Goal: Information Seeking & Learning: Learn about a topic

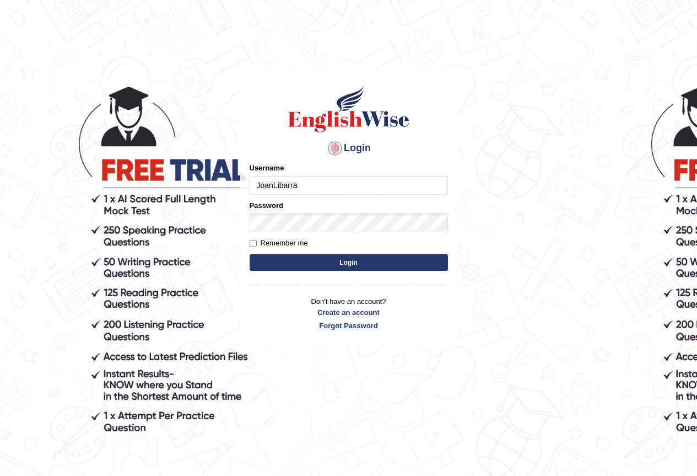
type input "JoanLibarra"
click at [342, 260] on button "Login" at bounding box center [349, 262] width 198 height 17
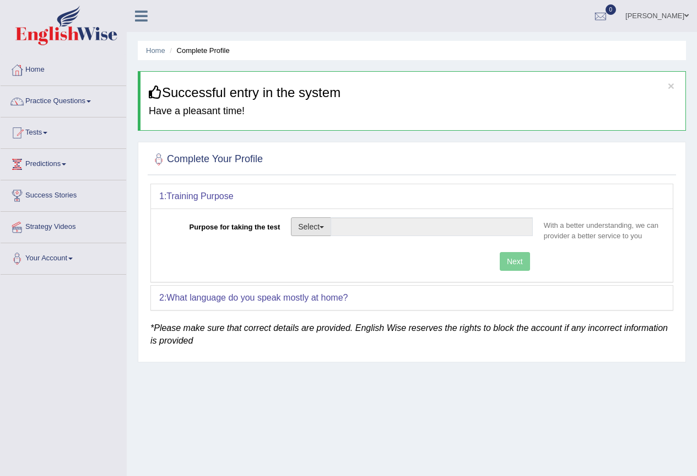
click at [321, 232] on button "Select" at bounding box center [311, 226] width 40 height 19
click at [319, 258] on link "Permanent Residency" at bounding box center [340, 264] width 98 height 14
type input "Permanent Residency"
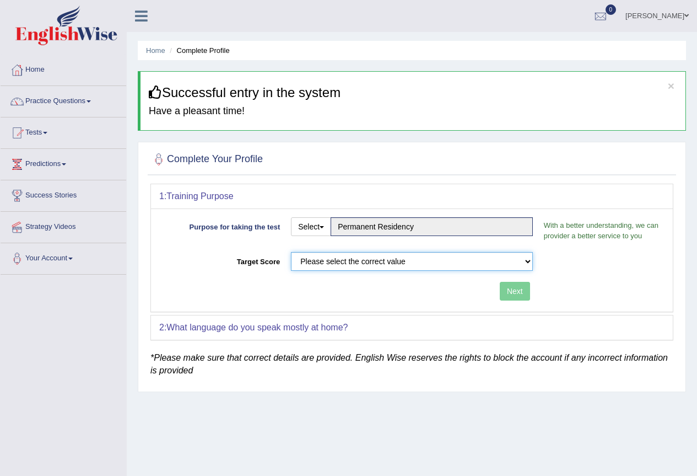
click at [509, 260] on select "Please select the correct value 50 (6 bands) 58 (6.5 bands) 65 (7 bands) 79 (8 …" at bounding box center [412, 261] width 242 height 19
select select "79"
click at [291, 252] on select "Please select the correct value 50 (6 bands) 58 (6.5 bands) 65 (7 bands) 79 (8 …" at bounding box center [412, 261] width 242 height 19
click at [516, 288] on button "Next" at bounding box center [515, 291] width 30 height 19
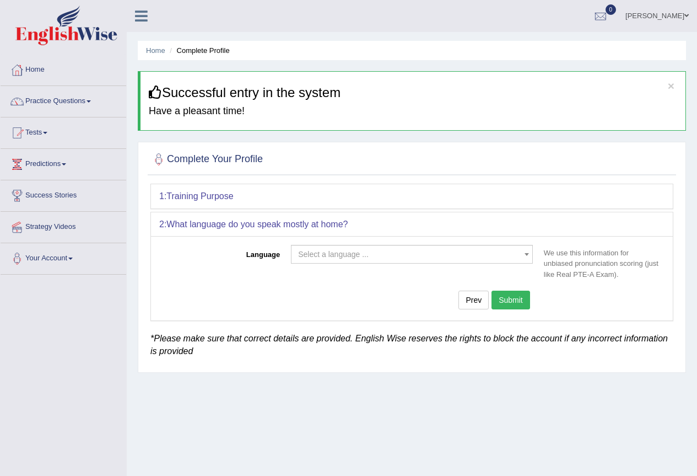
click at [512, 254] on span "Select a language ..." at bounding box center [408, 253] width 221 height 11
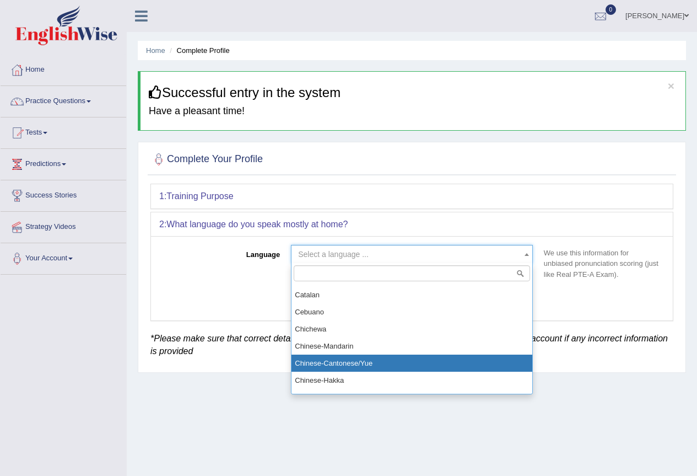
scroll to position [331, 0]
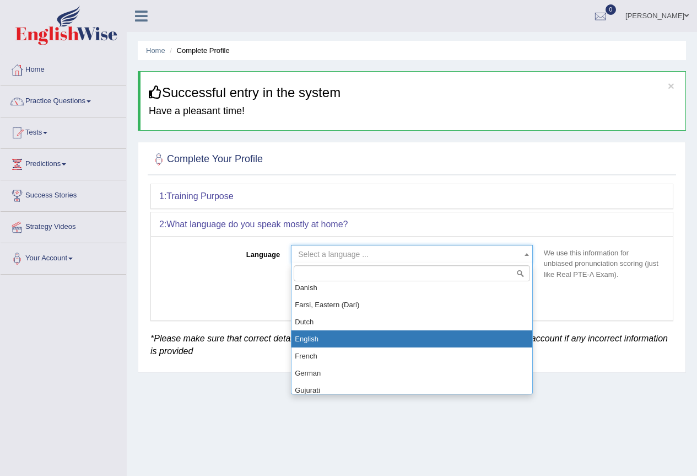
select select "English"
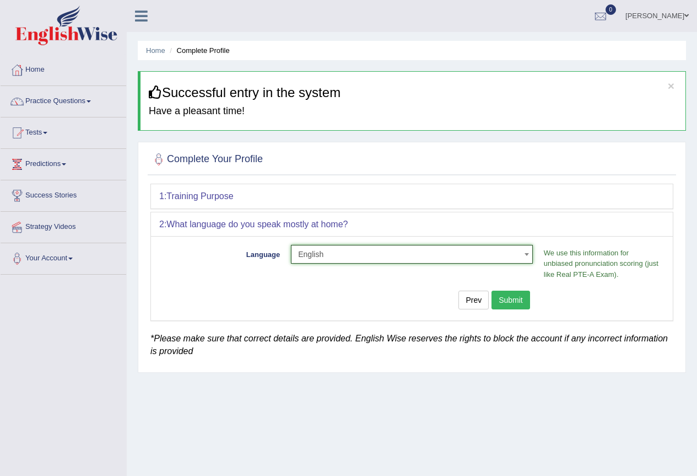
click at [505, 301] on button "Submit" at bounding box center [510, 299] width 39 height 19
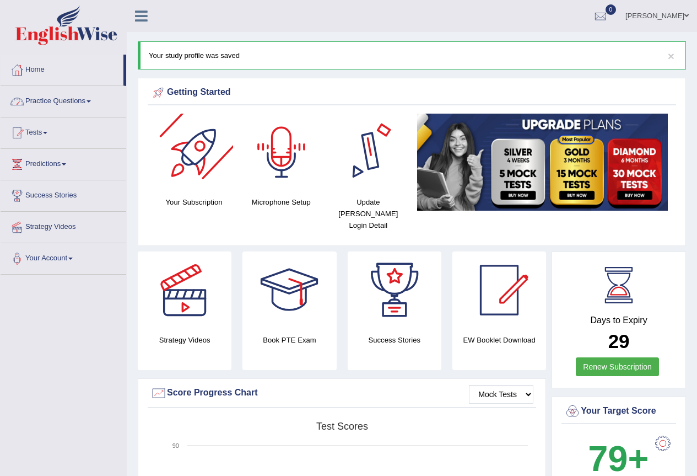
click at [35, 95] on link "Practice Questions" at bounding box center [64, 100] width 126 height 28
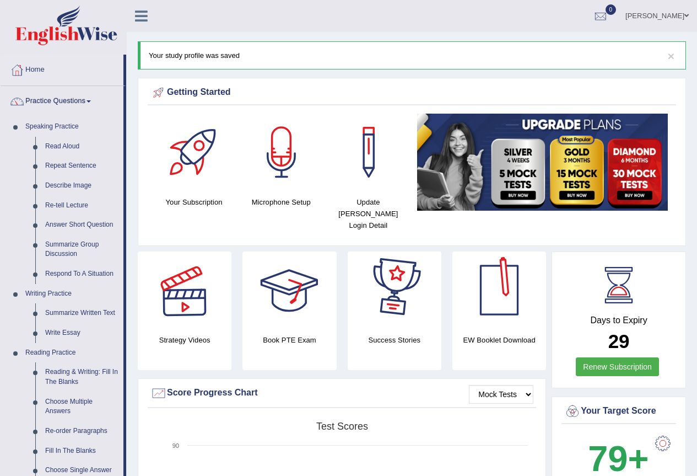
click at [189, 301] on div at bounding box center [184, 289] width 77 height 77
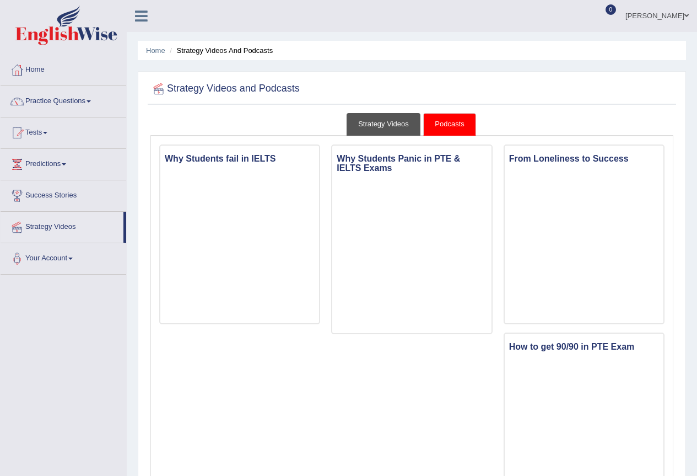
click at [387, 133] on link "Strategy Videos" at bounding box center [384, 124] width 74 height 23
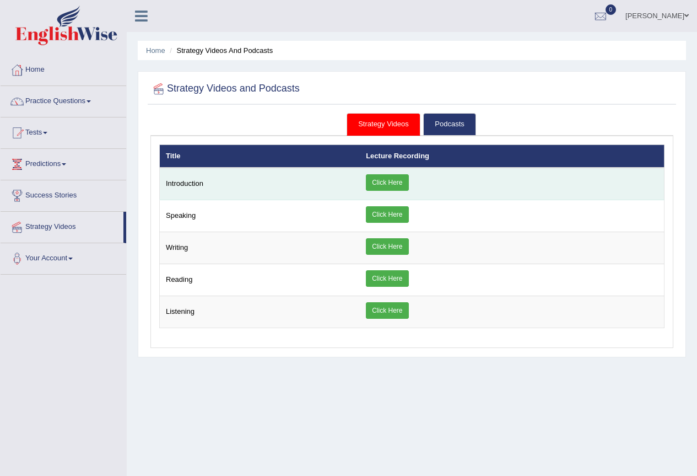
click at [395, 181] on link "Click Here" at bounding box center [387, 182] width 42 height 17
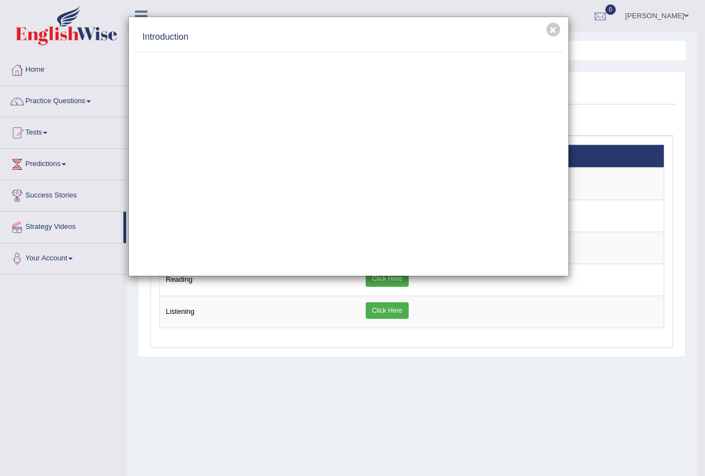
click at [652, 222] on div "× Introduction" at bounding box center [352, 238] width 705 height 476
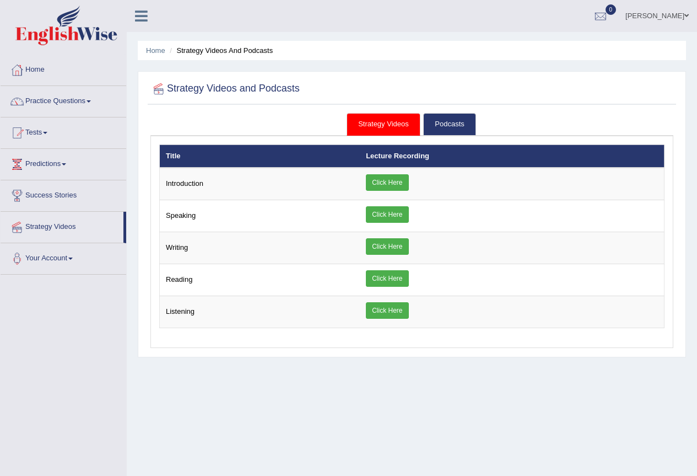
click at [84, 102] on link "Practice Questions" at bounding box center [64, 100] width 126 height 28
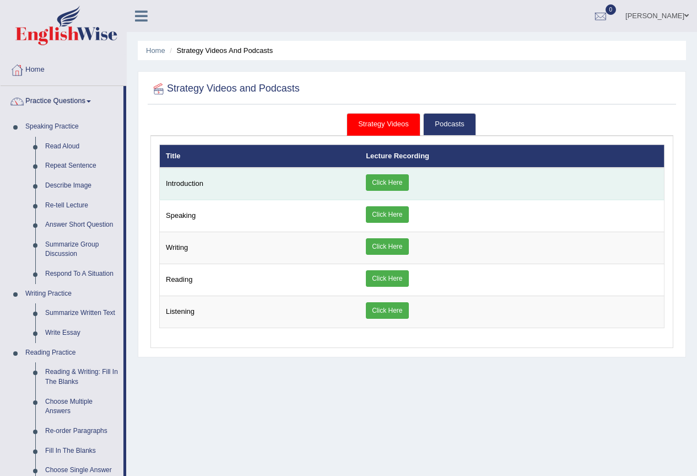
click at [390, 183] on link "Click Here" at bounding box center [387, 182] width 42 height 17
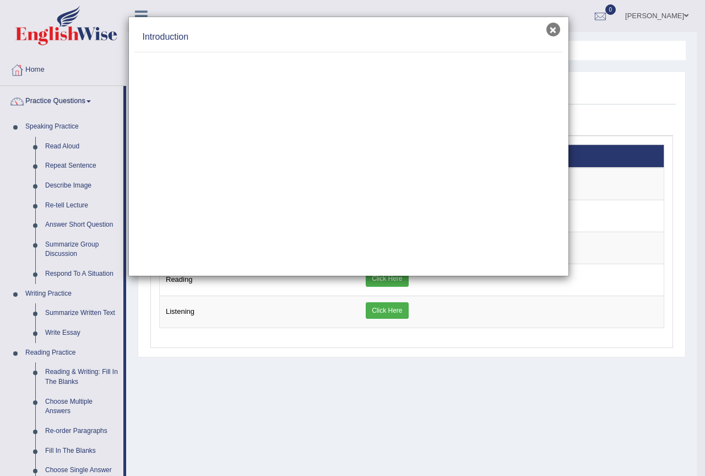
click at [552, 35] on button "×" at bounding box center [554, 30] width 14 height 14
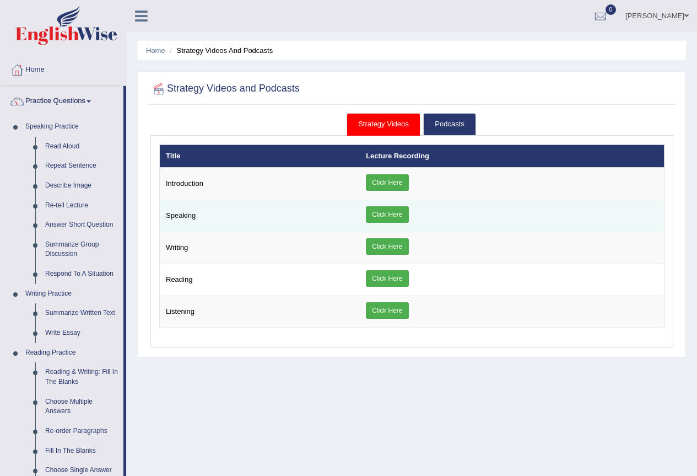
click at [396, 214] on link "Click Here" at bounding box center [387, 214] width 42 height 17
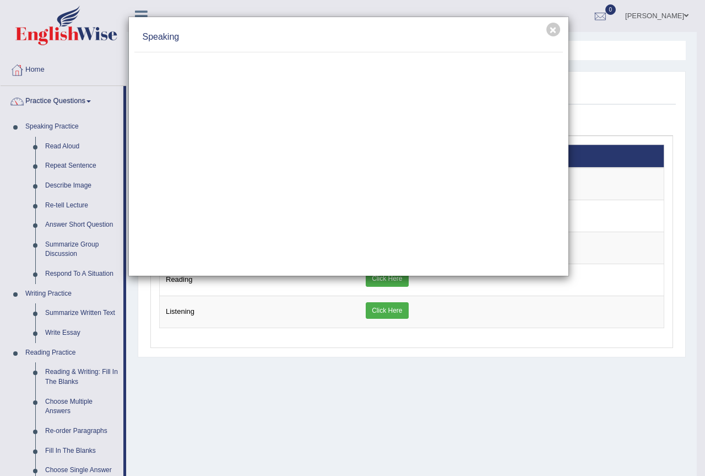
click at [455, 41] on h4 "Speaking" at bounding box center [349, 37] width 412 height 13
